Goal: Contribute content: Contribute content

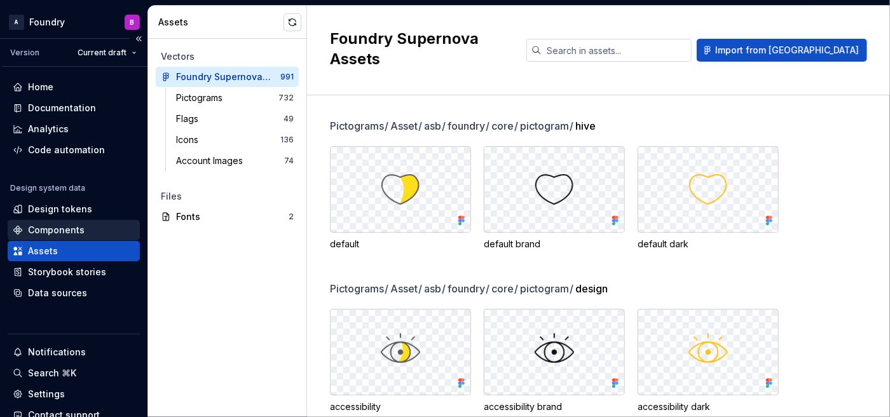
click at [83, 231] on div "Components" at bounding box center [74, 230] width 122 height 13
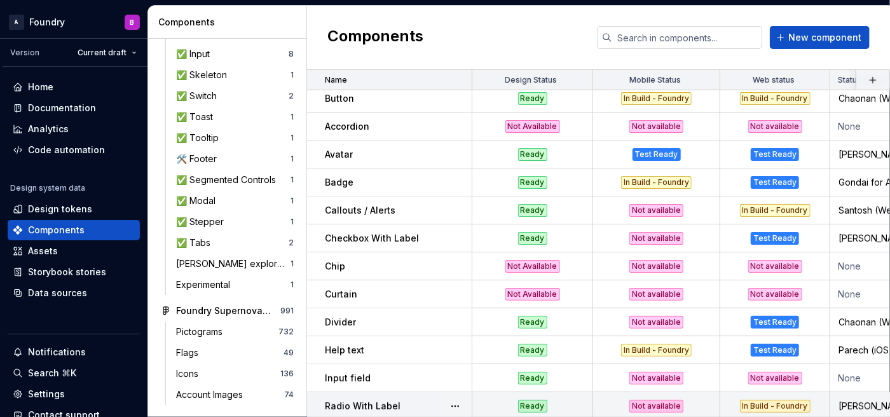
scroll to position [90, 0]
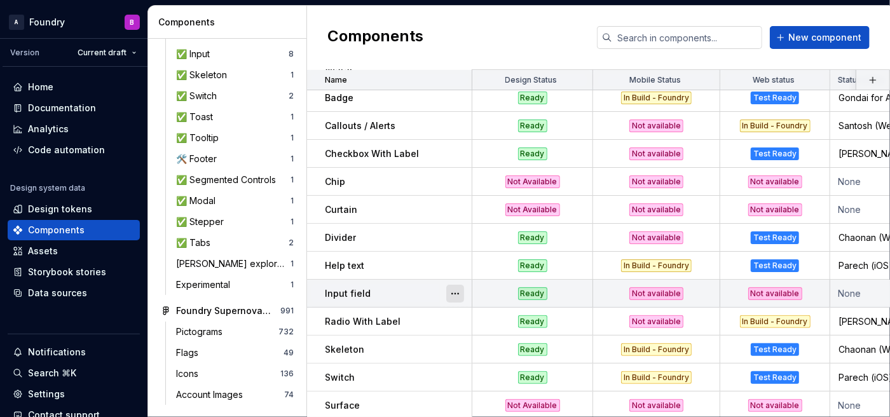
click at [453, 294] on button "button" at bounding box center [455, 294] width 18 height 18
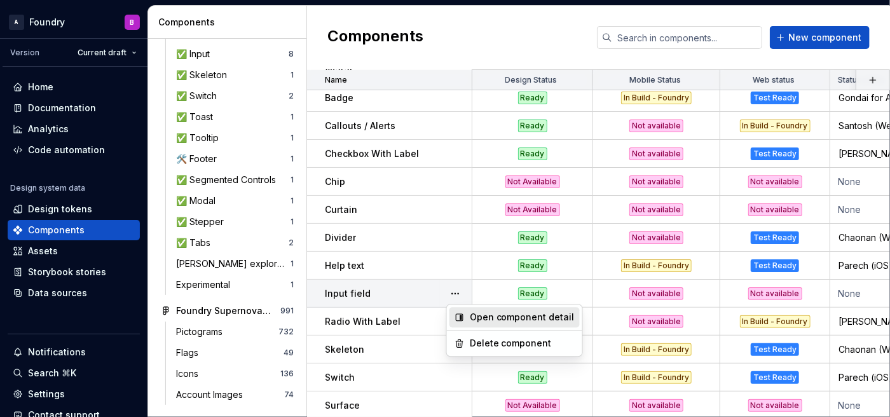
click at [479, 317] on div "Open component detail" at bounding box center [522, 317] width 105 height 13
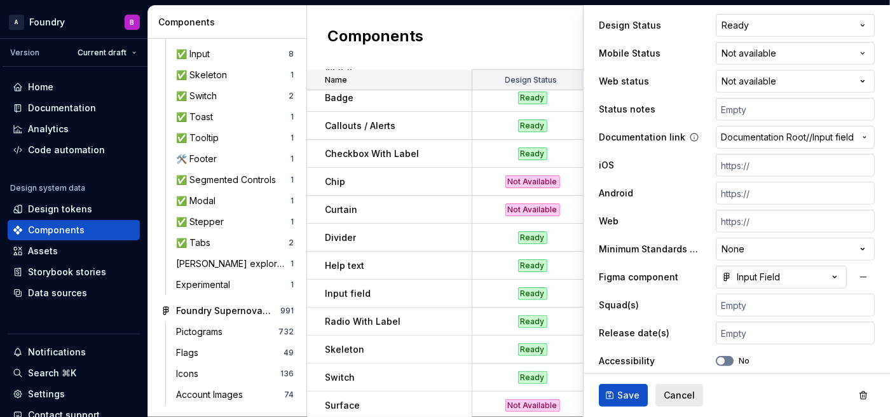
scroll to position [273, 0]
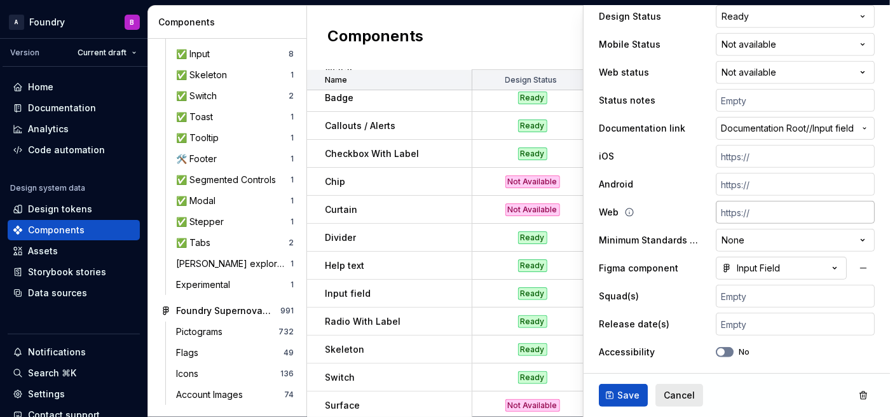
type textarea "*"
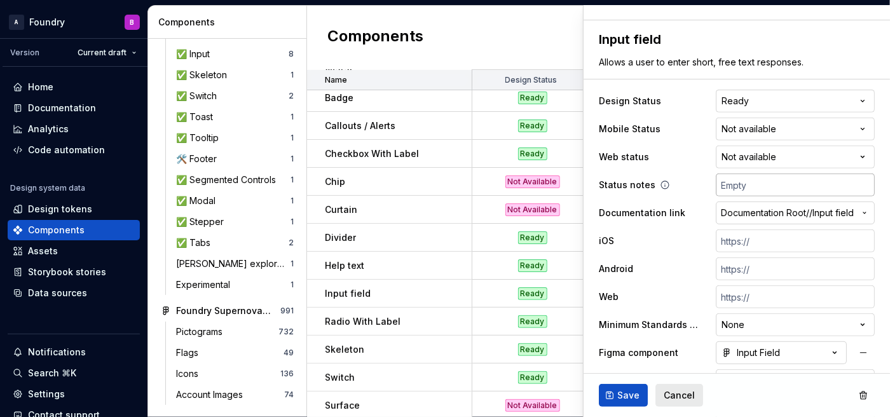
click at [740, 185] on input "text" at bounding box center [795, 185] width 159 height 23
type input "R"
type textarea "*"
type input "Ro"
type textarea "*"
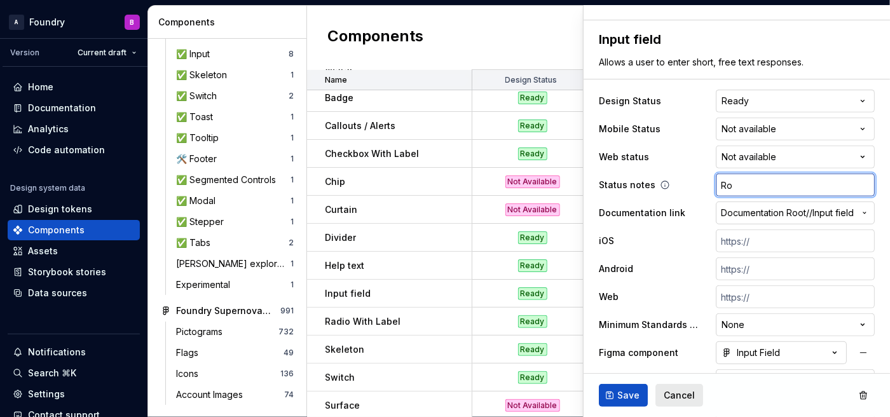
type input "[PERSON_NAME]"
type textarea "*"
type input "Robi"
type textarea "*"
type input "[PERSON_NAME]"
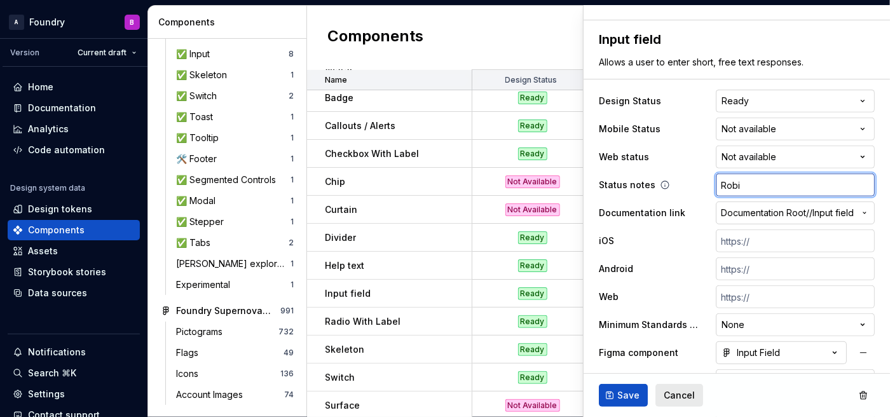
type textarea "*"
type input "[PERSON_NAME]"
type textarea "*"
type input "[PERSON_NAME]"
type textarea "*"
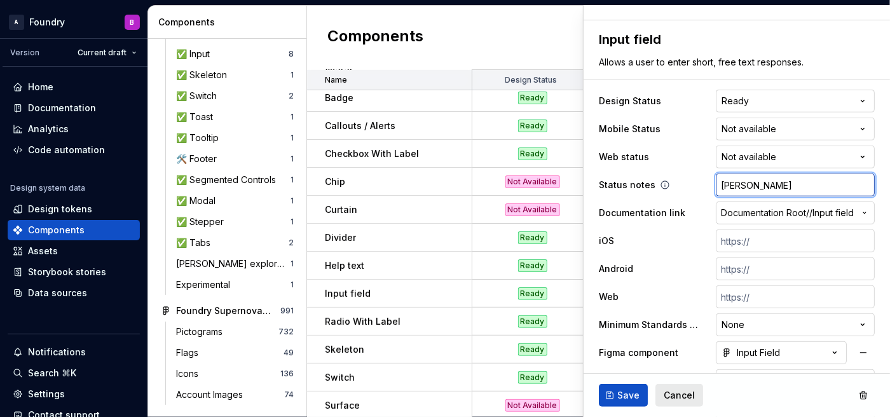
type input "[PERSON_NAME] [PERSON_NAME]"
type textarea "*"
type input "[PERSON_NAME]"
type textarea "*"
type input "[PERSON_NAME]"
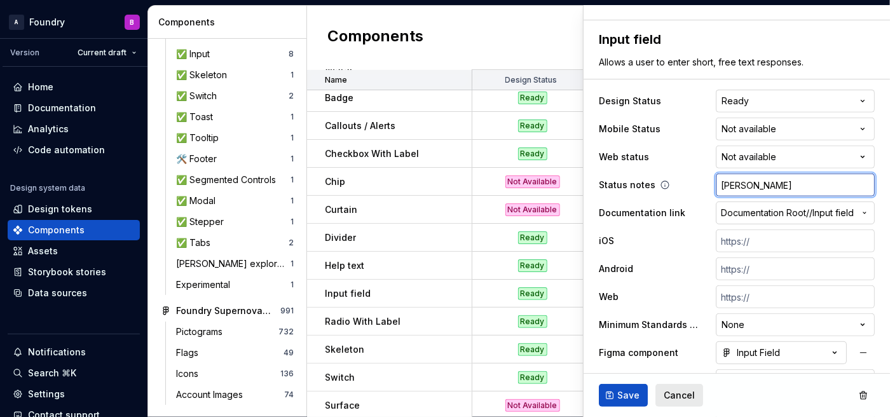
type textarea "*"
type input "[PERSON_NAME]"
type textarea "*"
type input "[PERSON_NAME]"
type textarea "*"
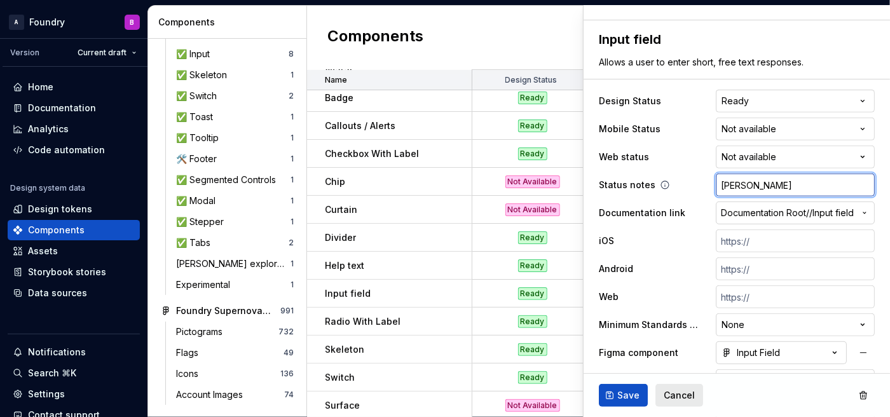
type input "[PERSON_NAME]"
type textarea "*"
type input "[PERSON_NAME] ("
type textarea "*"
type input "[PERSON_NAME] (w"
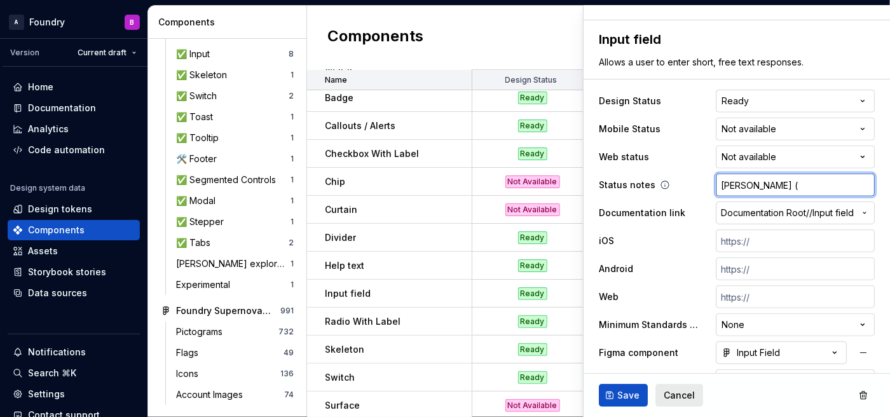
type textarea "*"
type input "[PERSON_NAME] (we"
type textarea "*"
type input "[PERSON_NAME] (web"
type textarea "*"
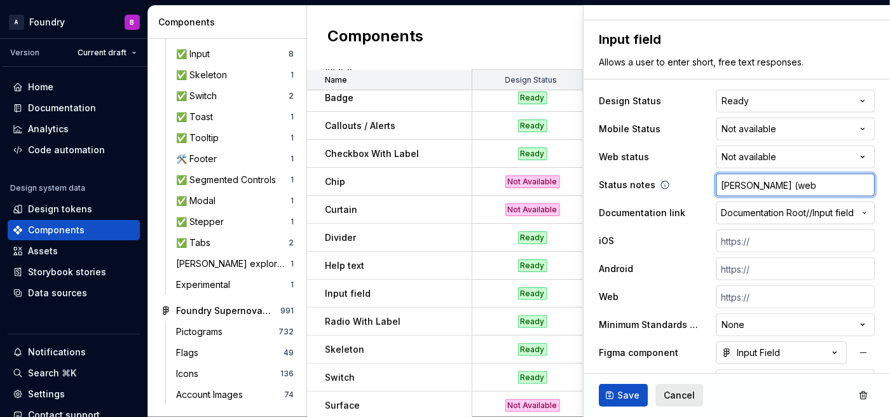
type input "[PERSON_NAME] (web)"
type textarea "*"
type input "[PERSON_NAME] (web)"
type textarea "*"
type input "[PERSON_NAME] (web)"
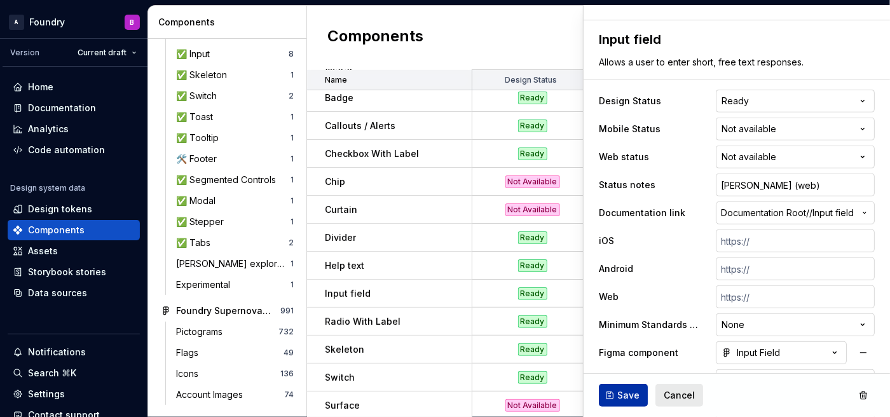
click at [625, 390] on span "Save" at bounding box center [628, 395] width 22 height 13
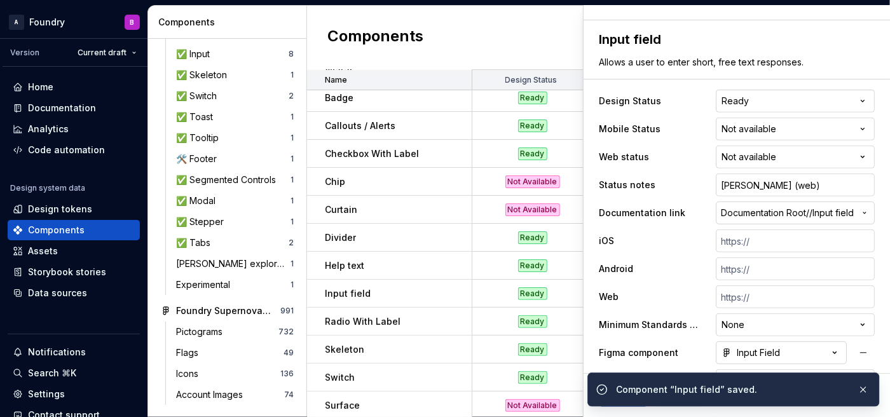
click at [782, 151] on html "A Foundry B Version Current draft Home Documentation Analytics Code automation …" at bounding box center [445, 208] width 890 height 417
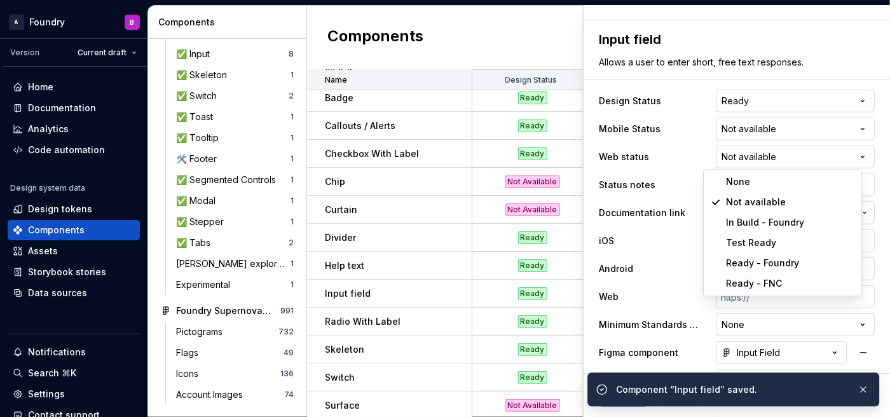
click at [762, 216] on td "Not available" at bounding box center [775, 210] width 110 height 28
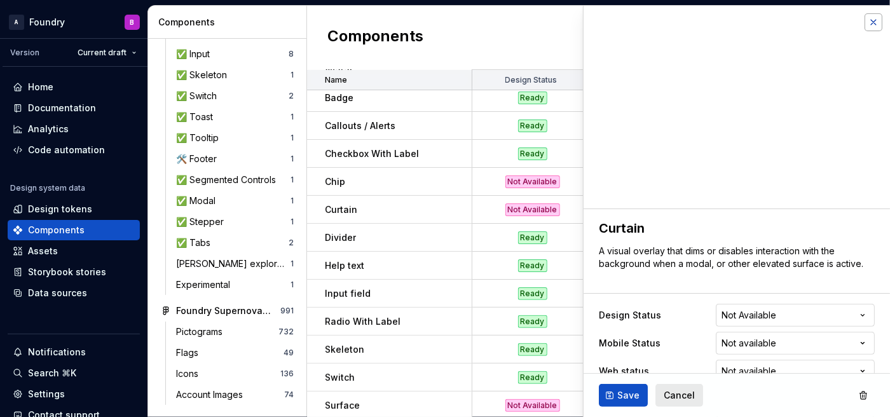
click at [865, 20] on button "button" at bounding box center [874, 22] width 18 height 18
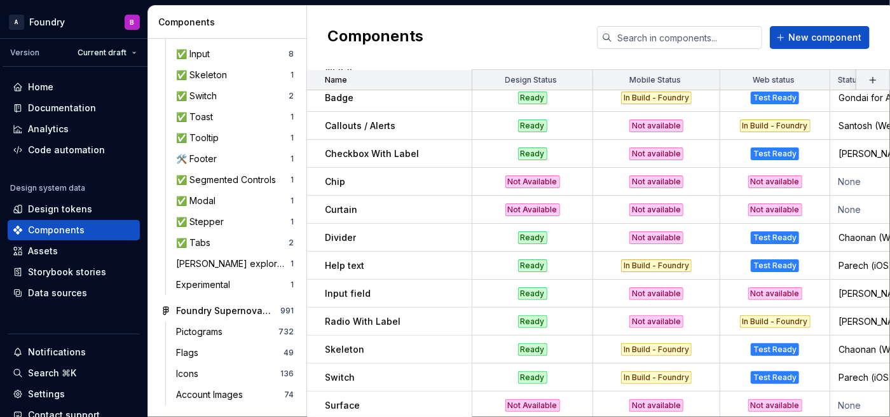
click at [860, 20] on div "Components New component" at bounding box center [598, 38] width 583 height 64
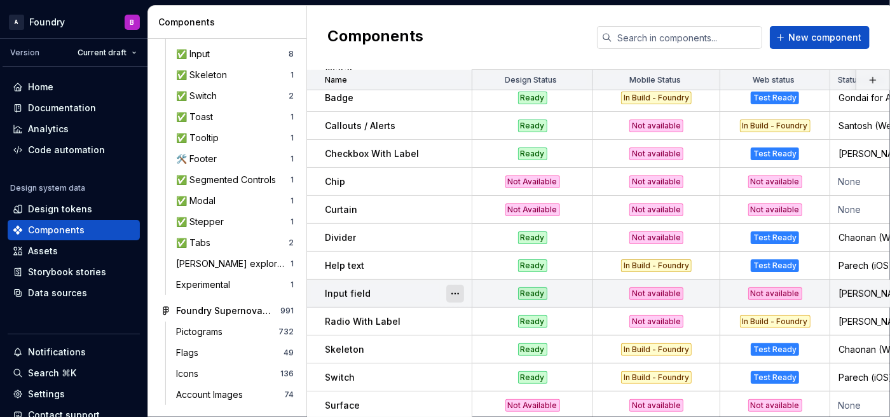
click at [462, 296] on button "button" at bounding box center [455, 294] width 18 height 18
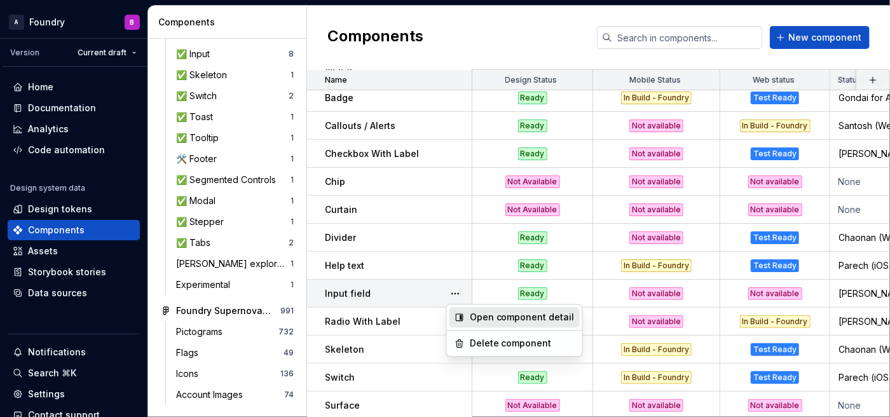
click at [498, 315] on div "Open component detail" at bounding box center [522, 317] width 105 height 13
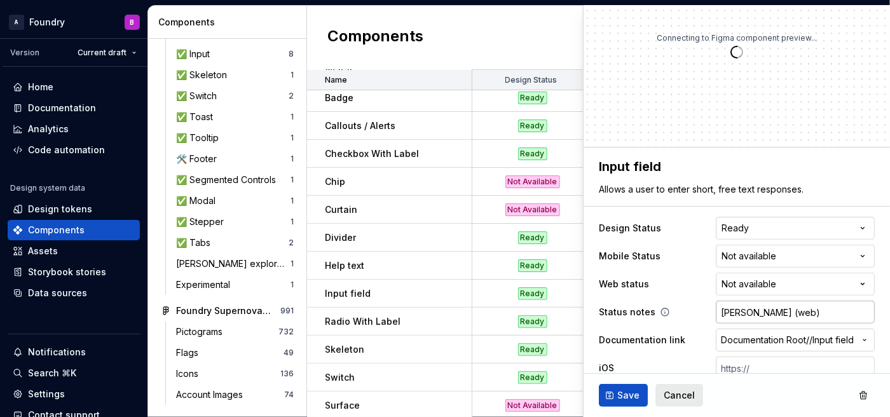
scroll to position [85, 0]
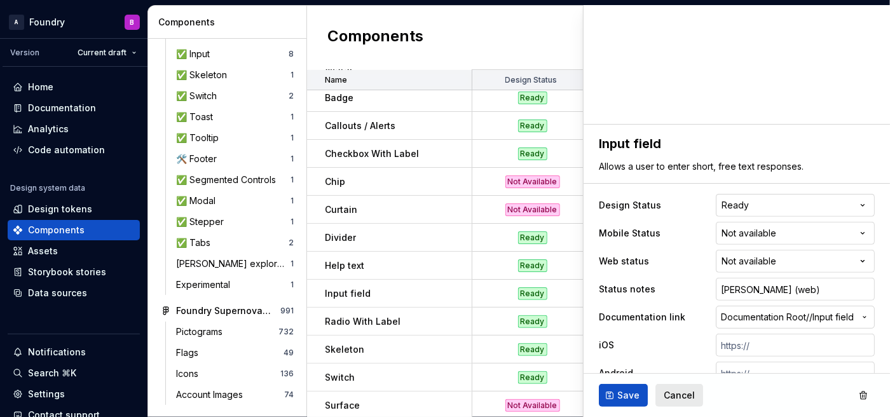
click at [730, 254] on html "A Foundry B Version Current draft Home Documentation Analytics Code automation …" at bounding box center [445, 208] width 890 height 417
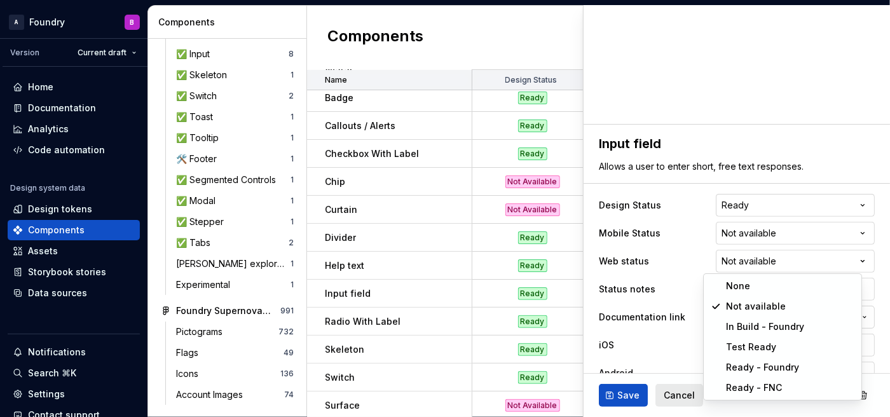
type textarea "*"
select select "**********"
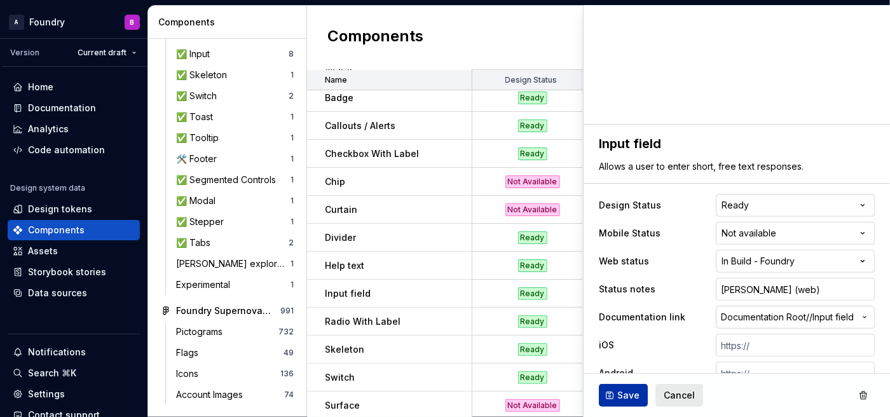
click at [610, 395] on button "Save" at bounding box center [623, 395] width 49 height 23
type textarea "*"
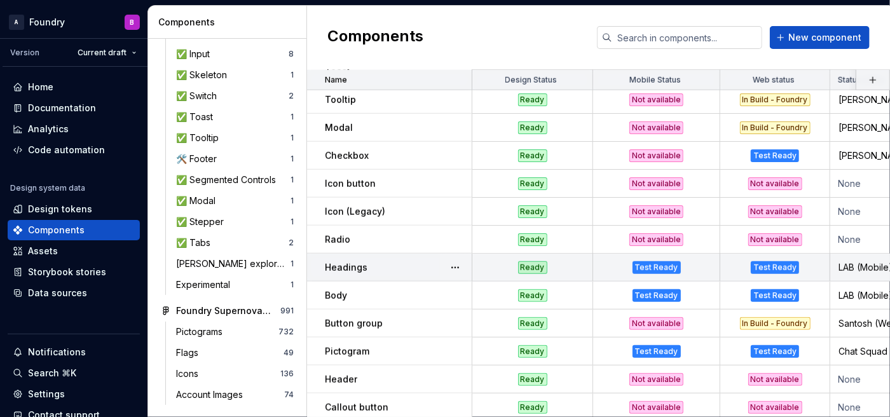
scroll to position [509, 0]
